Goal: Information Seeking & Learning: Understand process/instructions

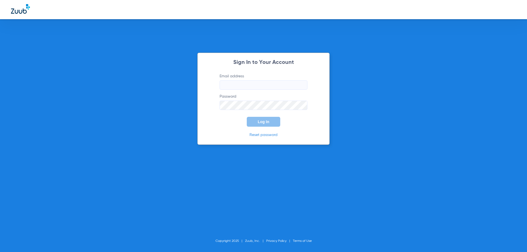
type input "[EMAIL_ADDRESS][DOMAIN_NAME]"
click at [262, 122] on span "Log In" at bounding box center [263, 122] width 12 height 4
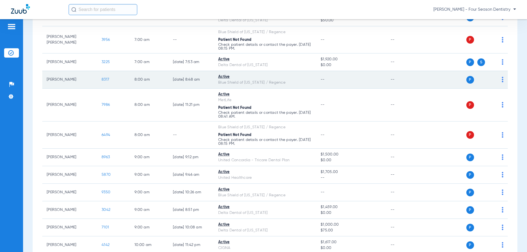
scroll to position [110, 0]
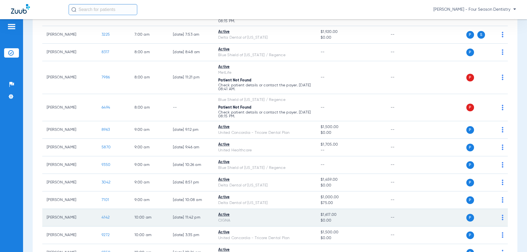
click at [104, 218] on span "4142" at bounding box center [105, 218] width 8 height 4
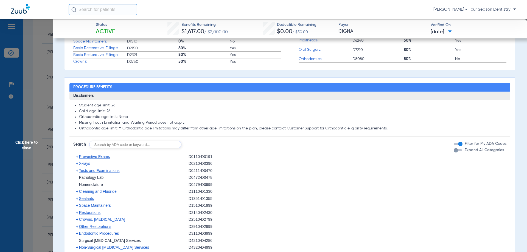
scroll to position [247, 0]
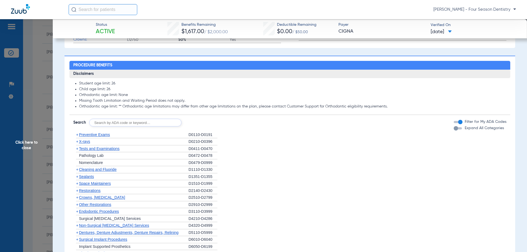
click at [110, 126] on input "text" at bounding box center [135, 123] width 92 height 8
type input "d0367"
click at [208, 126] on button "Search" at bounding box center [202, 123] width 22 height 8
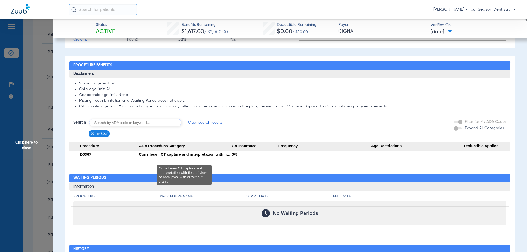
click at [222, 158] on div "Cone beam CT capture and interpretation with field of view of both jaws; with o…" at bounding box center [185, 155] width 93 height 8
click at [216, 158] on div "Cone beam CT capture and interpretation with field of view of both jaws; with o…" at bounding box center [185, 155] width 93 height 8
click at [229, 158] on div "Cone beam CT capture and interpretation with field of view of both jaws; with o…" at bounding box center [185, 155] width 93 height 8
click at [182, 158] on div "Cone beam CT capture and interpretation with field of view of both jaws; with o…" at bounding box center [185, 155] width 93 height 8
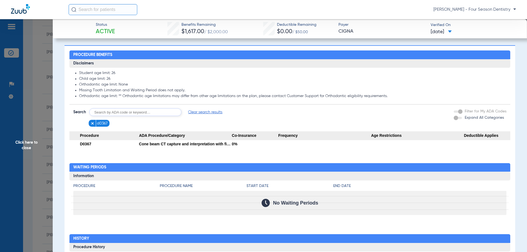
scroll to position [242, 0]
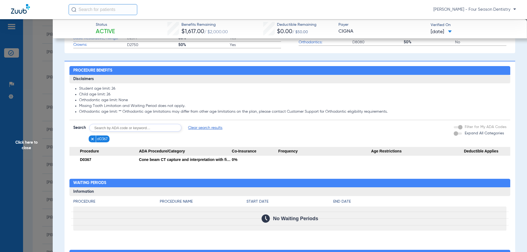
click at [95, 141] on figure at bounding box center [92, 138] width 5 height 7
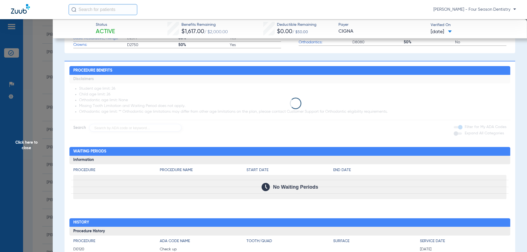
scroll to position [292, 0]
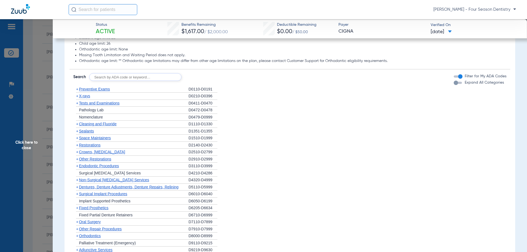
click at [88, 98] on span "X-rays" at bounding box center [84, 96] width 11 height 4
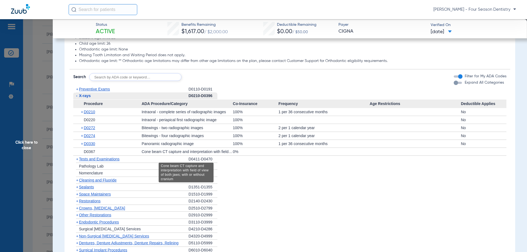
drag, startPoint x: 254, startPoint y: 158, endPoint x: 165, endPoint y: 155, distance: 89.4
click at [165, 155] on div "+ D0367 Cone beam CT capture and interpretation with field of view of both jaws…" at bounding box center [289, 152] width 433 height 8
click at [372, 205] on li "+ Restorations D2140-D2430" at bounding box center [289, 201] width 433 height 7
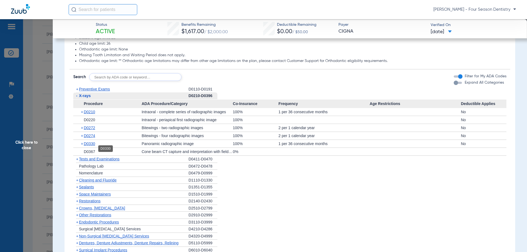
click at [91, 146] on span "D0330" at bounding box center [89, 143] width 11 height 4
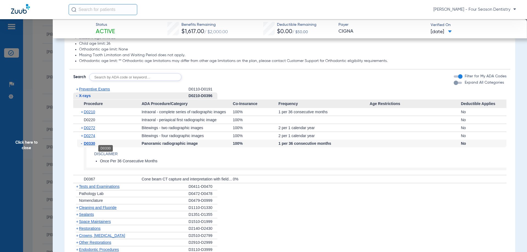
click at [91, 146] on span "D0330" at bounding box center [89, 143] width 11 height 4
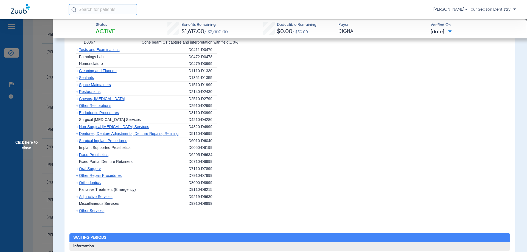
scroll to position [292, 0]
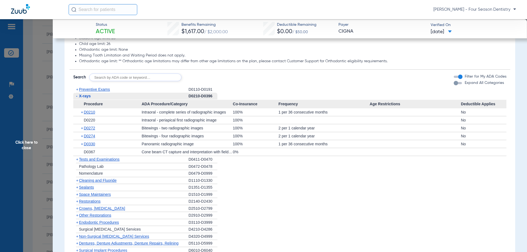
click at [115, 81] on input "text" at bounding box center [135, 77] width 92 height 8
type input "d367"
click button "Search" at bounding box center [202, 77] width 22 height 8
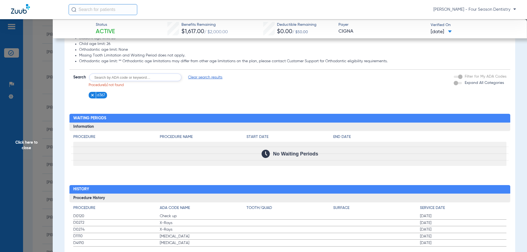
scroll to position [310, 0]
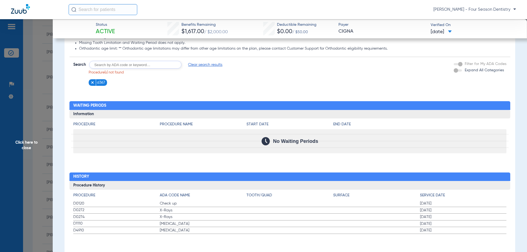
click at [121, 62] on input "text" at bounding box center [135, 65] width 92 height 8
click at [25, 141] on span "Click here to close" at bounding box center [26, 145] width 53 height 252
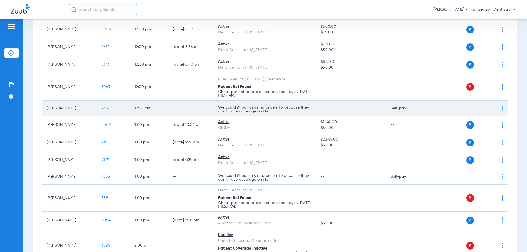
scroll to position [439, 0]
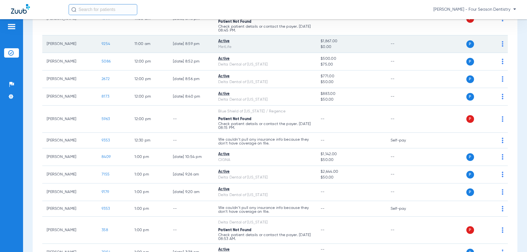
click at [107, 43] on span "9254" at bounding box center [105, 44] width 9 height 4
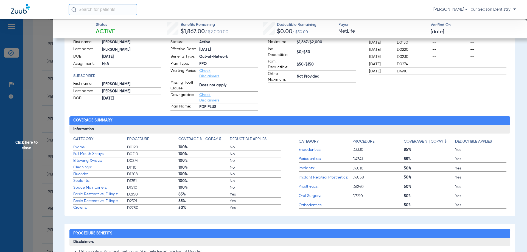
scroll to position [110, 0]
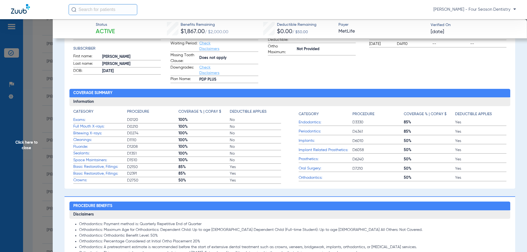
click at [81, 118] on span "Exams:" at bounding box center [100, 120] width 54 height 6
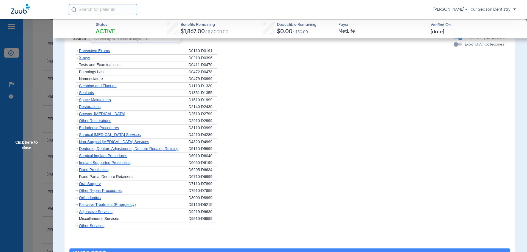
scroll to position [466, 0]
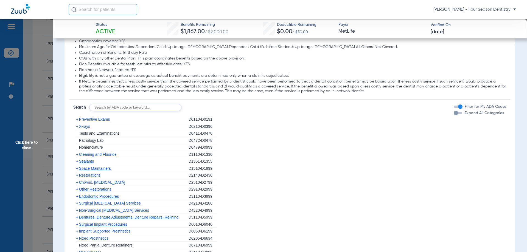
click at [104, 155] on span "Cleaning and Fluoride" at bounding box center [98, 154] width 38 height 4
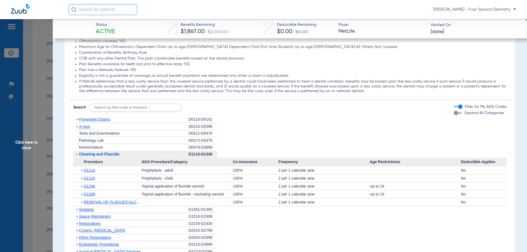
scroll to position [494, 0]
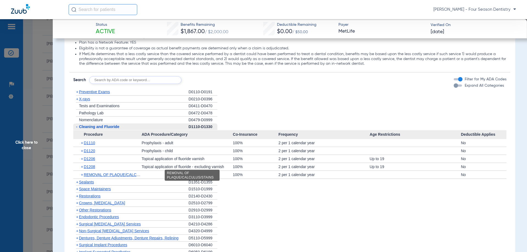
click at [128, 176] on span "REMOVAL OF PLAQUE/CALCULUS/STAINS" at bounding box center [123, 174] width 78 height 4
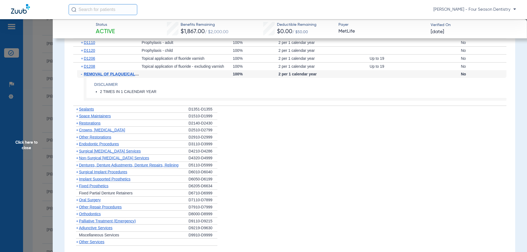
scroll to position [603, 0]
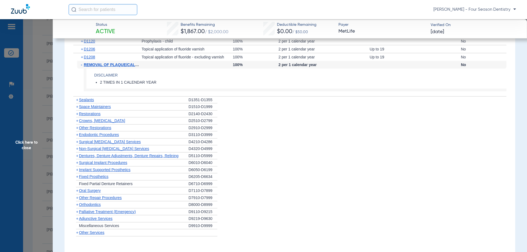
click at [113, 213] on span "Palliative Treatment (Emergency)" at bounding box center [107, 212] width 57 height 4
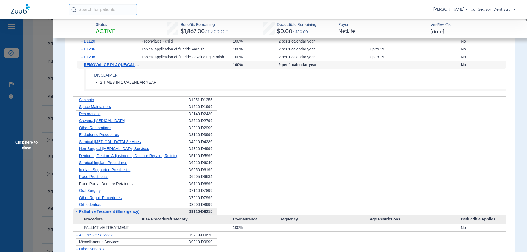
click at [113, 213] on span "Palliative Treatment (Emergency)" at bounding box center [109, 211] width 60 height 4
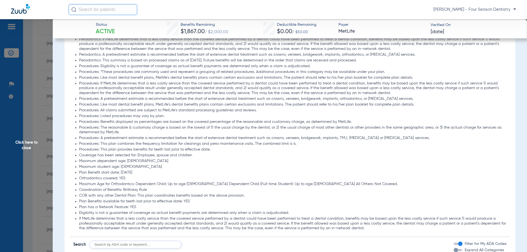
scroll to position [521, 0]
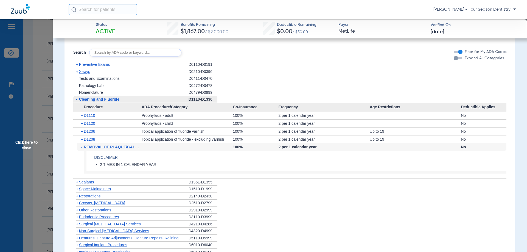
click at [112, 52] on input "text" at bounding box center [135, 53] width 92 height 8
type input "d4910"
click at [194, 54] on button "Search" at bounding box center [202, 53] width 22 height 8
